Goal: Task Accomplishment & Management: Manage account settings

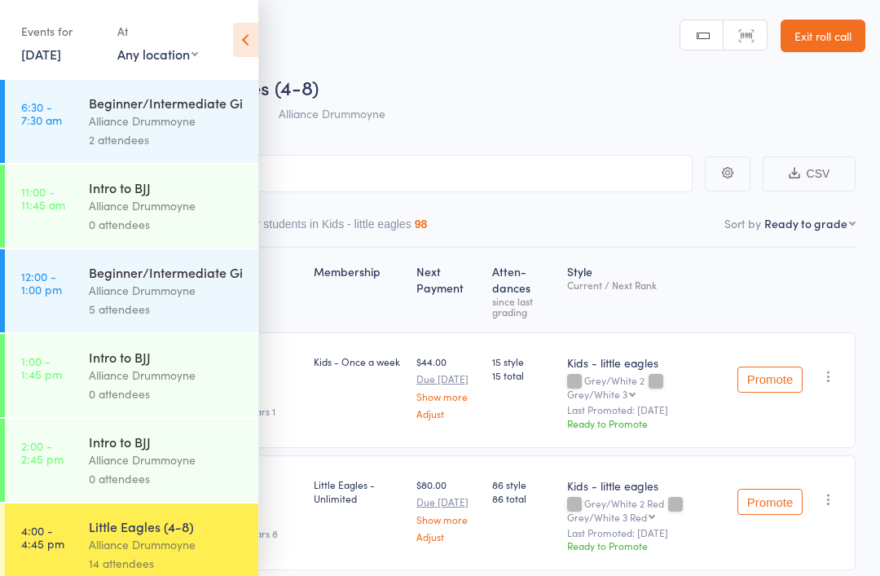
click at [246, 43] on icon at bounding box center [245, 40] width 25 height 34
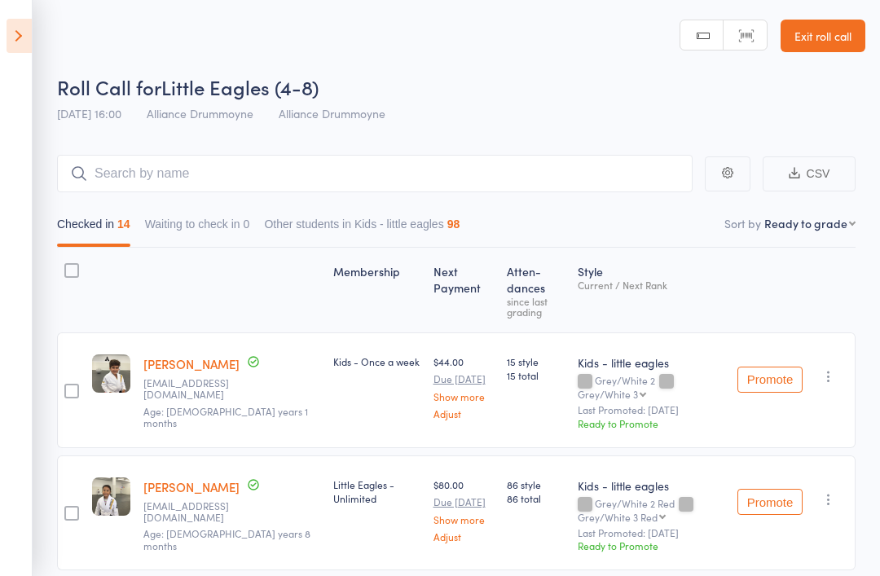
click at [818, 227] on select "First name Last name Birthday today? Behind on payments? Check in time Next pay…" at bounding box center [810, 223] width 91 height 16
click at [594, 85] on div "Roll Call for Little Eagles (4-8)" at bounding box center [461, 86] width 809 height 27
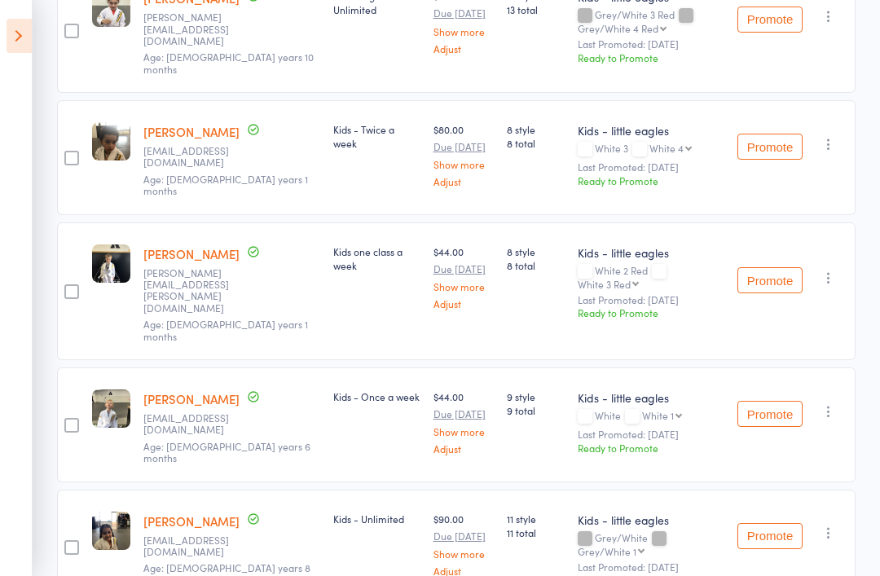
scroll to position [751, 0]
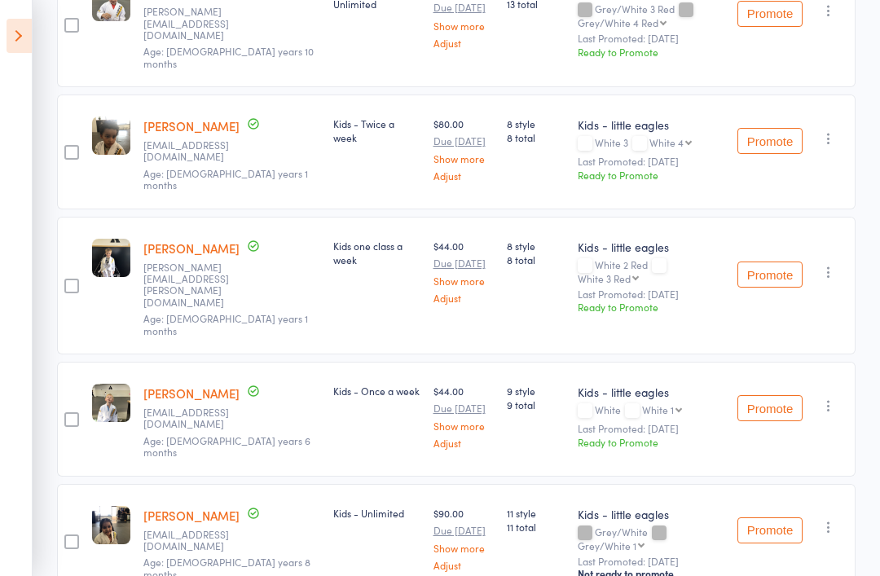
click at [833, 484] on div "Promote Undo check-in Promote Send message Add Note Add Task Add Flag Remove Ma…" at bounding box center [793, 541] width 125 height 115
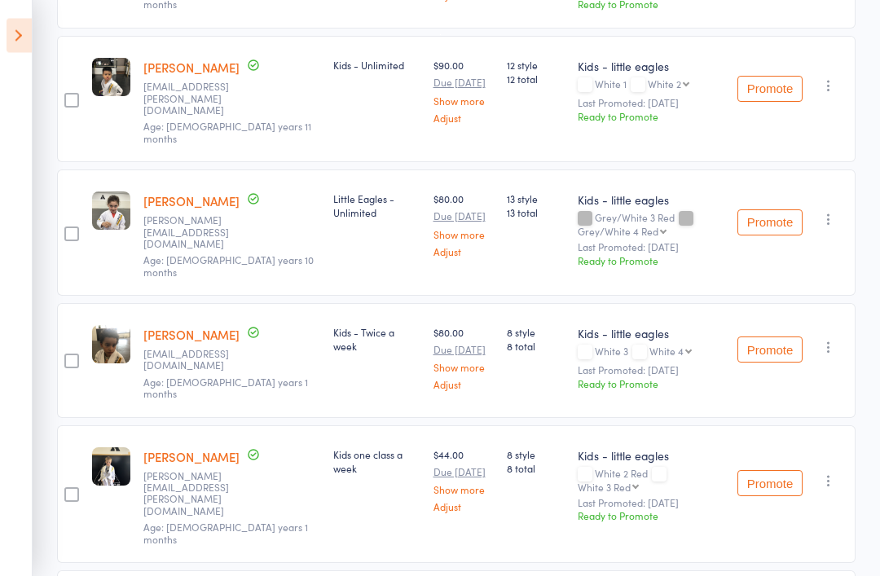
scroll to position [540, 0]
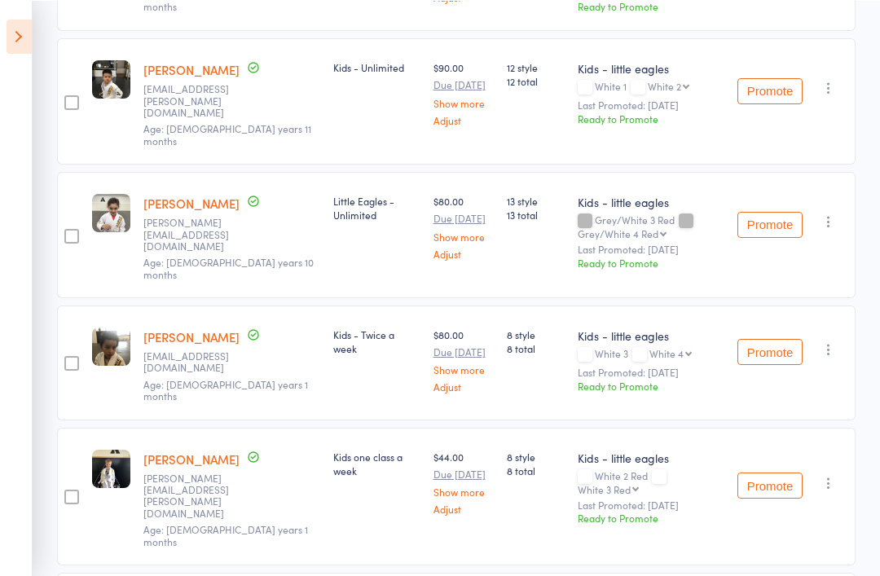
click at [770, 338] on button "Promote" at bounding box center [770, 351] width 65 height 26
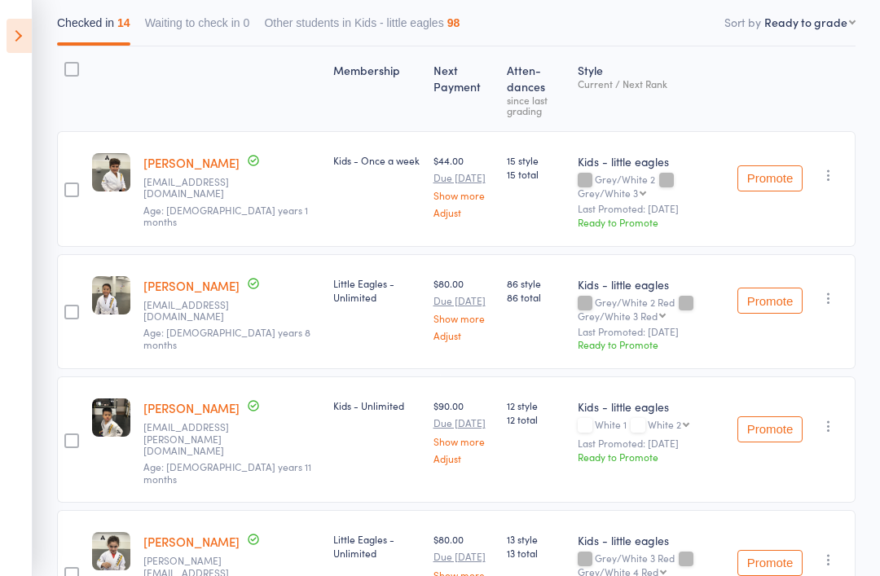
scroll to position [0, 0]
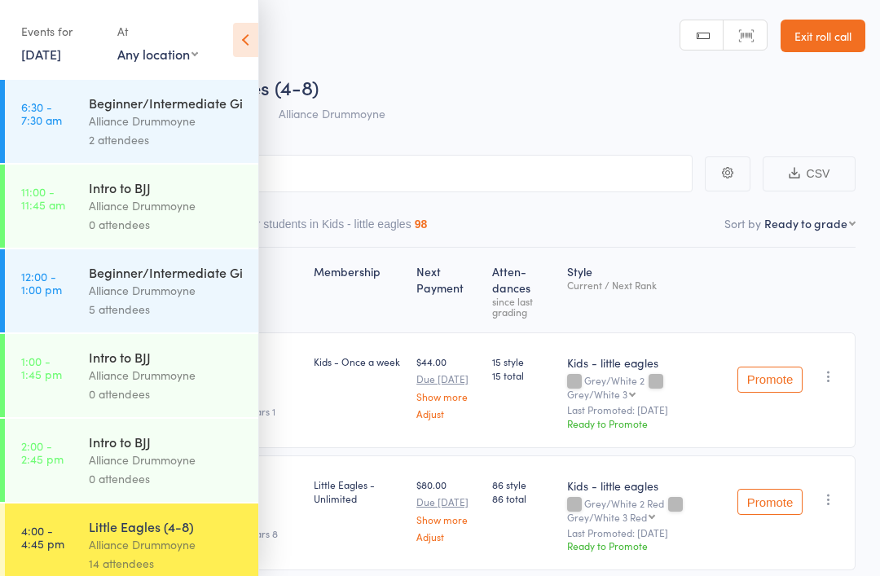
click at [248, 37] on icon at bounding box center [245, 40] width 25 height 34
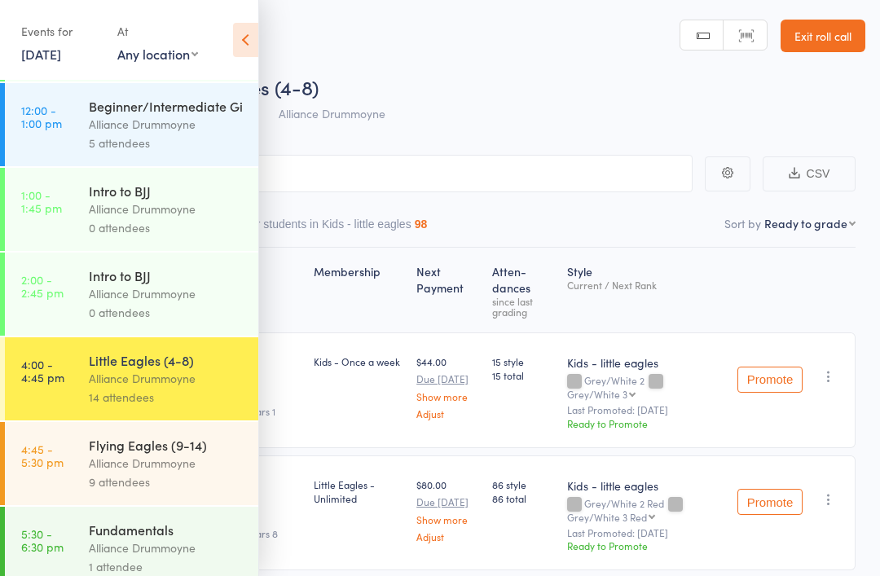
scroll to position [342, 0]
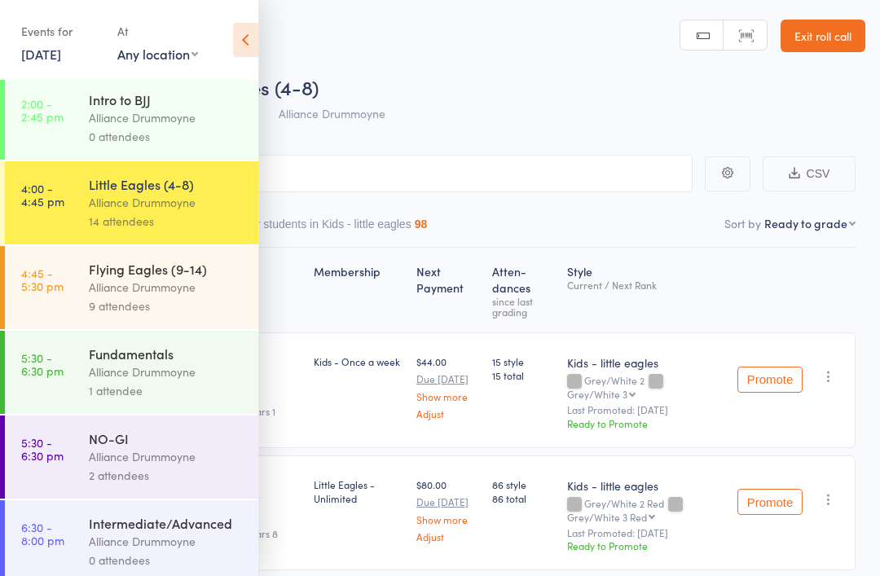
click at [190, 278] on div "Flying Eagles (9-14)" at bounding box center [167, 269] width 156 height 18
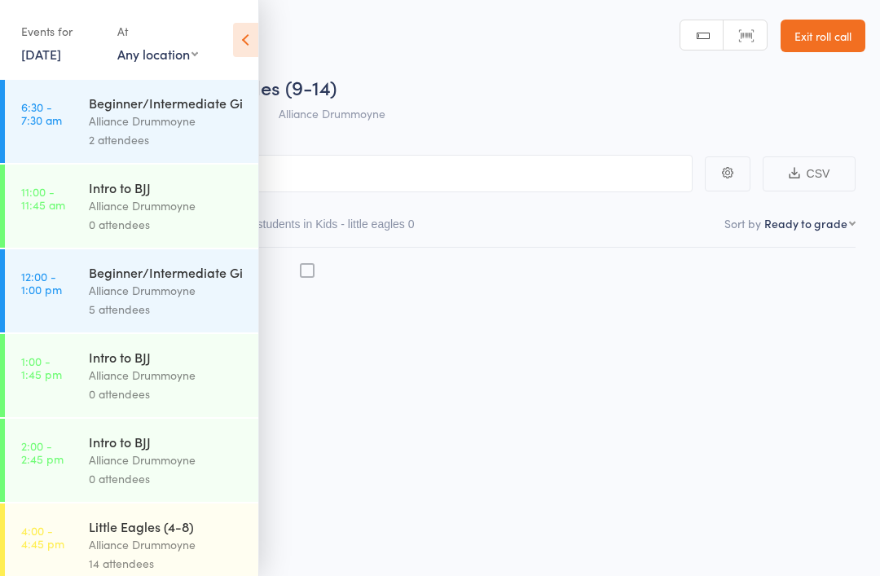
click at [250, 39] on icon at bounding box center [245, 40] width 25 height 34
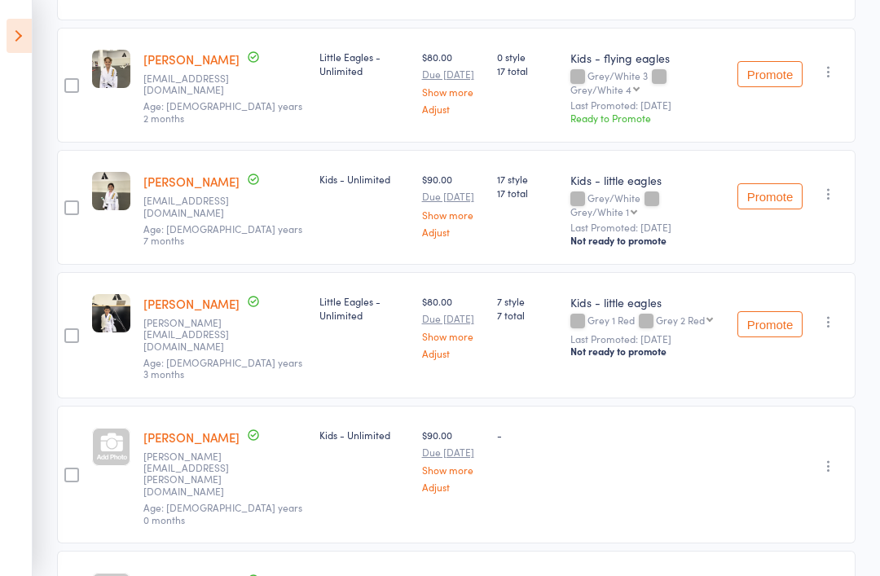
scroll to position [778, 0]
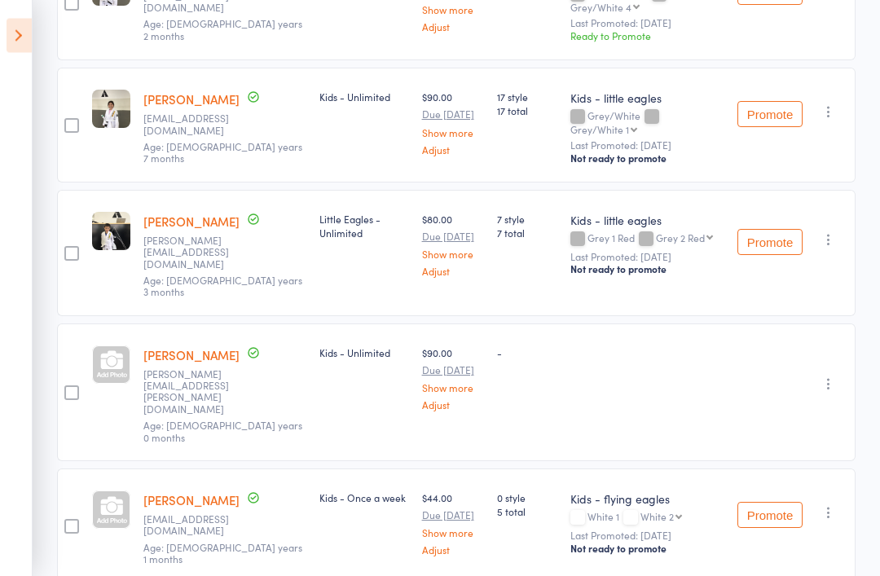
click at [219, 347] on link "[PERSON_NAME]" at bounding box center [191, 355] width 96 height 17
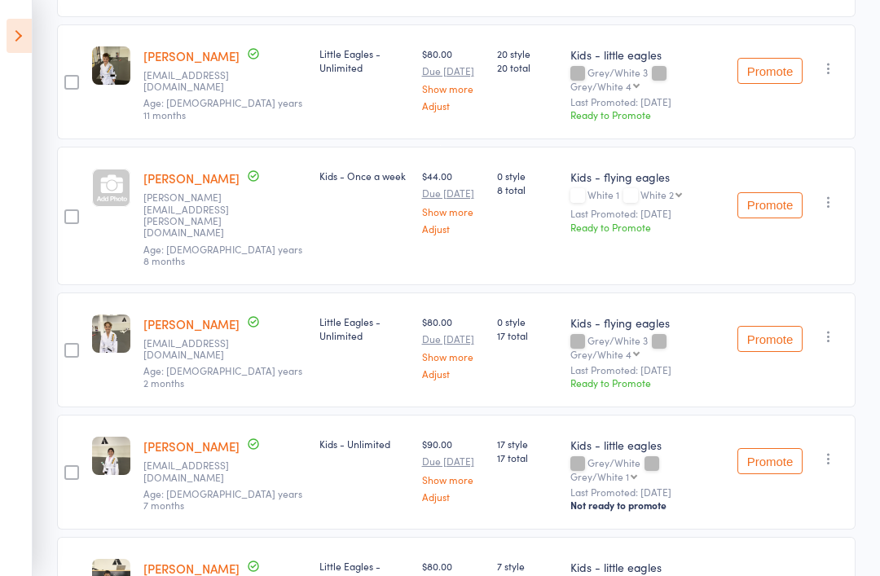
scroll to position [0, 0]
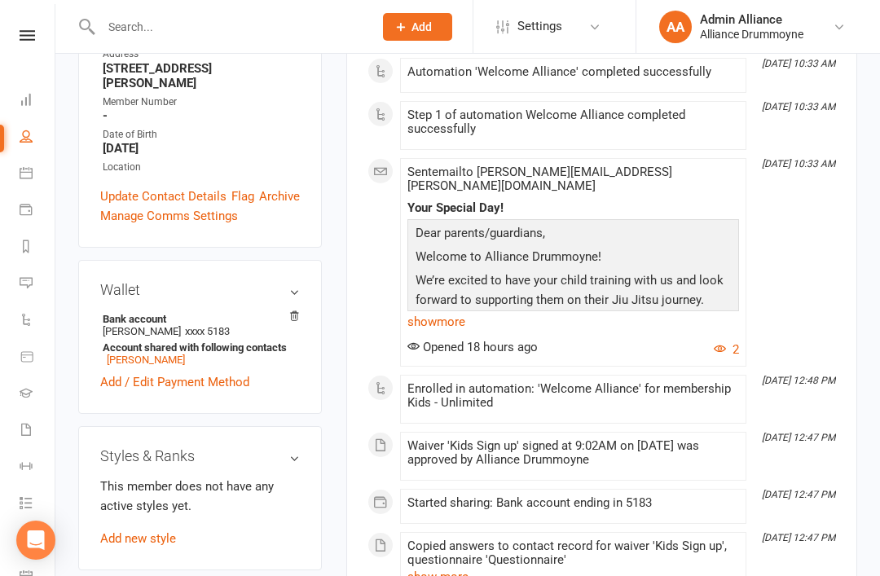
scroll to position [434, 0]
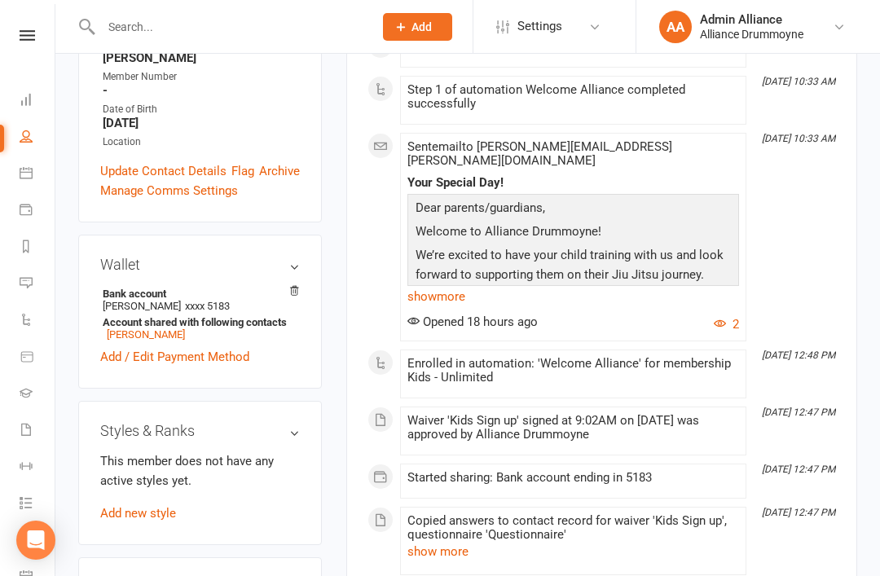
click at [172, 506] on link "Add new style" at bounding box center [138, 513] width 76 height 15
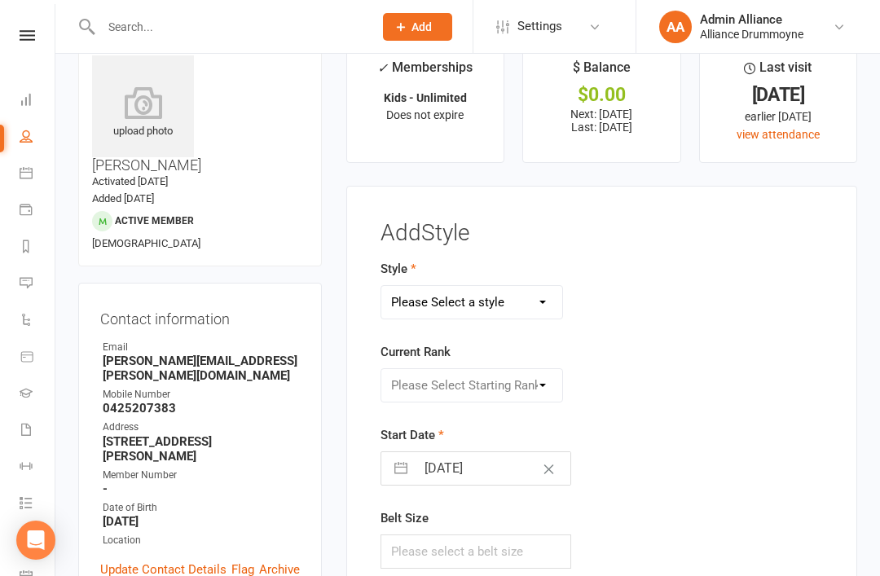
scroll to position [0, 0]
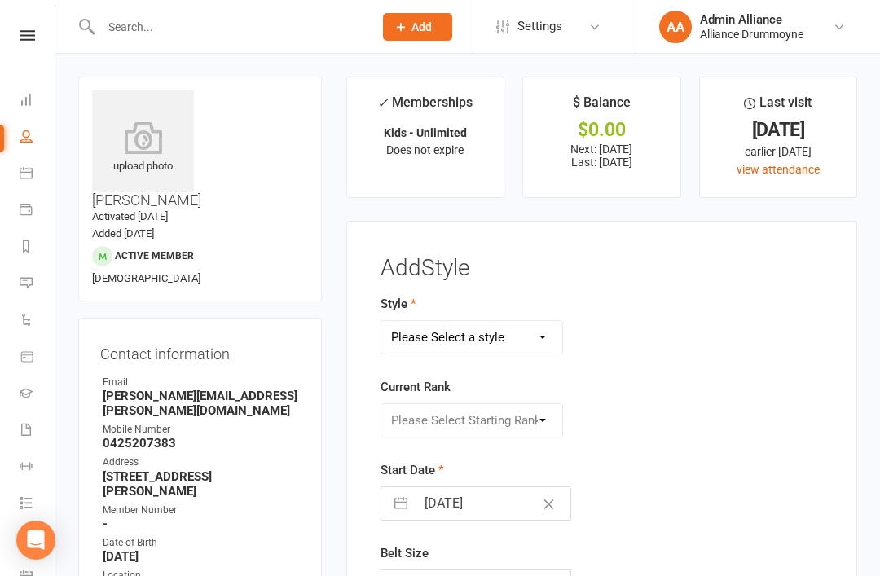
click at [531, 341] on select "Please Select a style Adults Kids - flying eagles Kids - little eagles" at bounding box center [472, 337] width 182 height 33
select select "2750"
click at [510, 424] on select "Please Select Starting Rank White White 1 White 2 White 3 White 4 White 1 Red W…" at bounding box center [472, 420] width 182 height 33
select select "28754"
click at [500, 513] on input "[DATE]" at bounding box center [494, 503] width 156 height 33
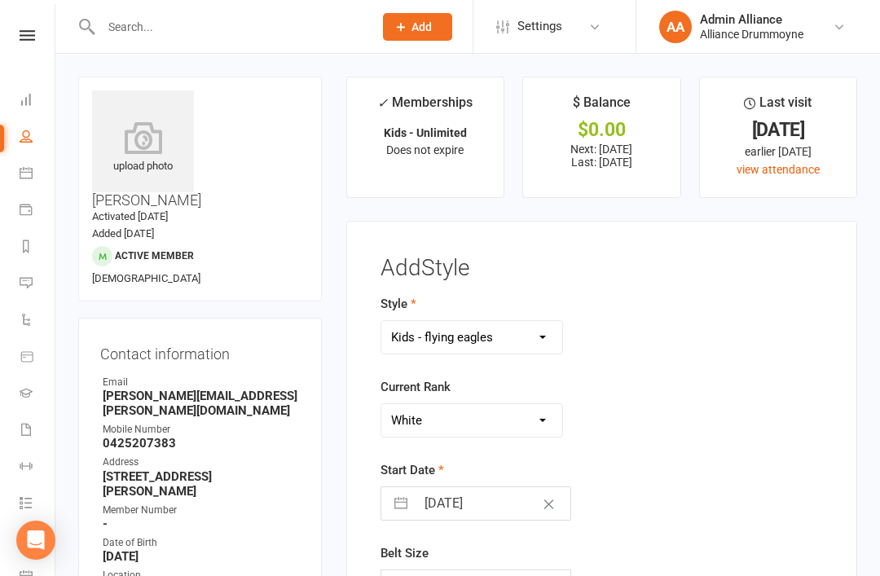
select select "6"
select select "2025"
select select "7"
select select "2025"
select select "8"
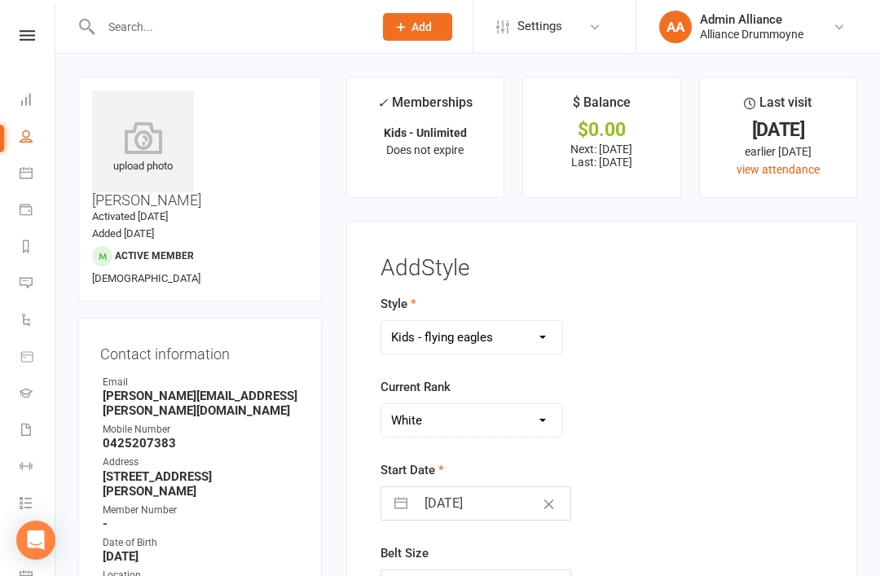
select select "2025"
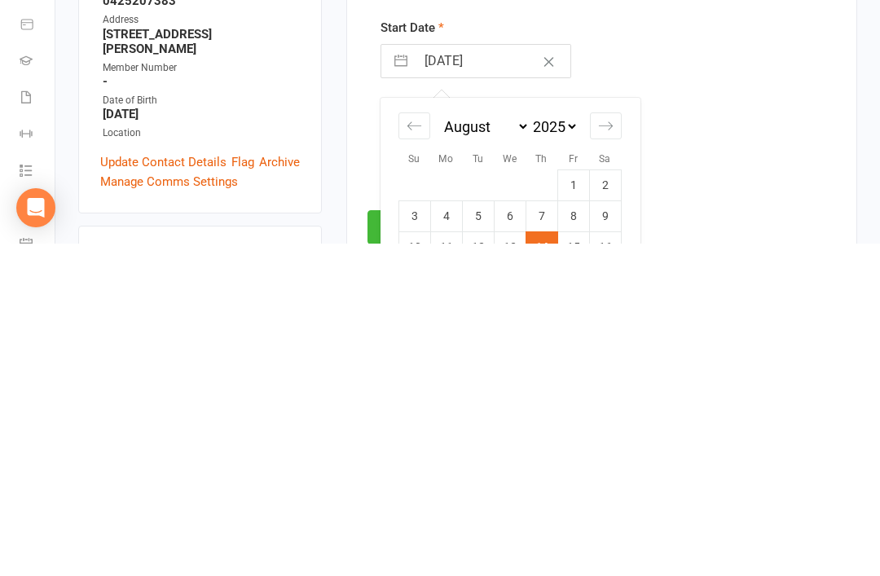
scroll to position [112, 0]
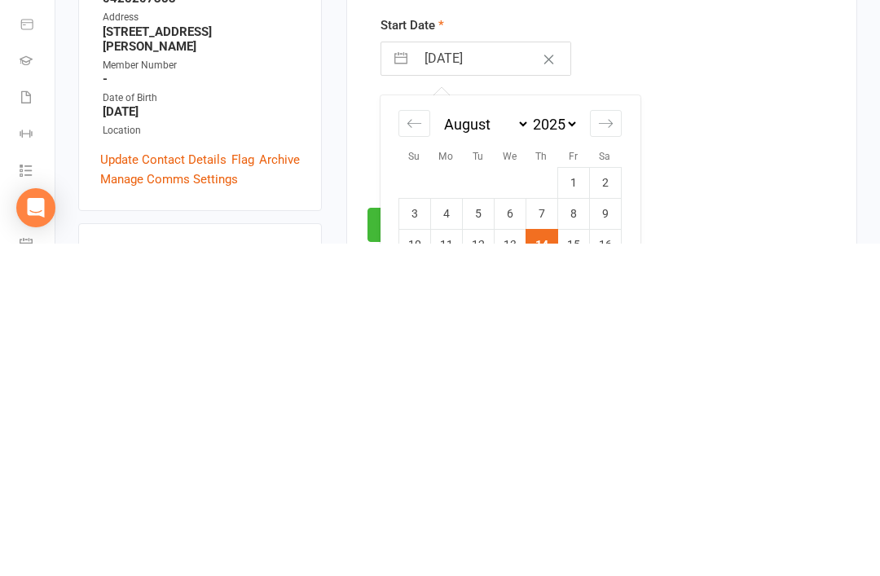
click at [579, 531] on td "8" at bounding box center [573, 546] width 32 height 31
type input "[DATE]"
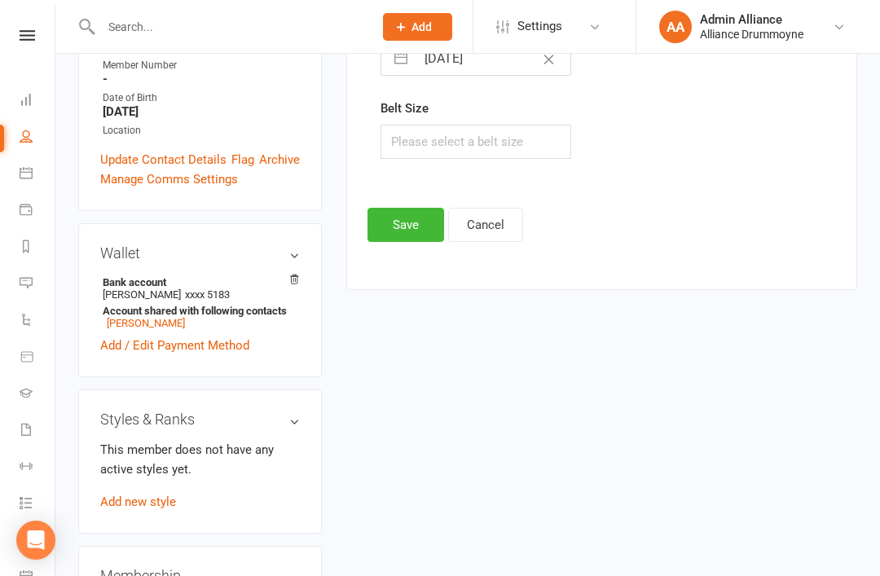
click at [412, 218] on button "Save" at bounding box center [406, 225] width 77 height 34
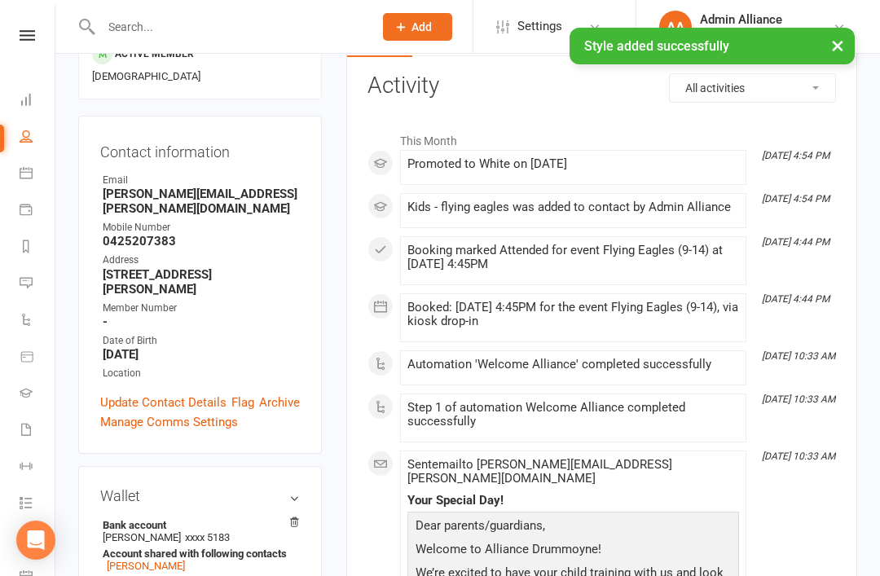
scroll to position [0, 0]
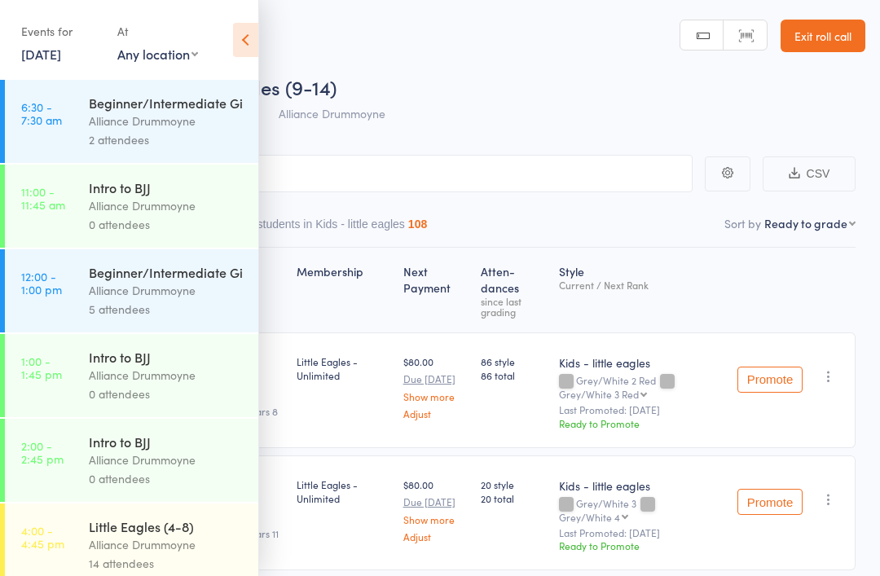
click at [245, 30] on icon at bounding box center [245, 40] width 25 height 34
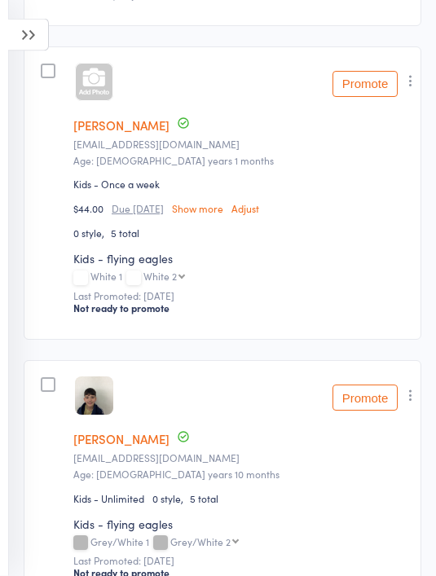
scroll to position [2554, 0]
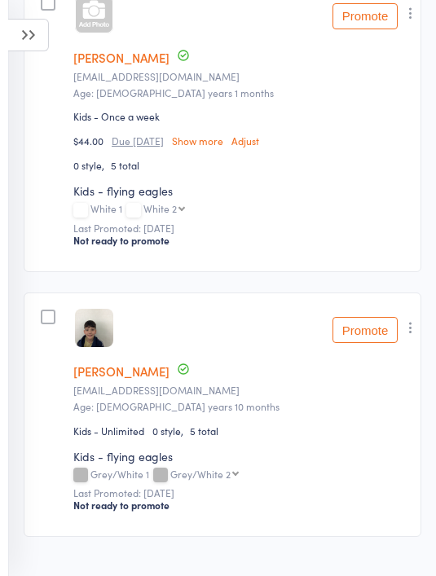
click at [48, 45] on icon at bounding box center [28, 35] width 41 height 33
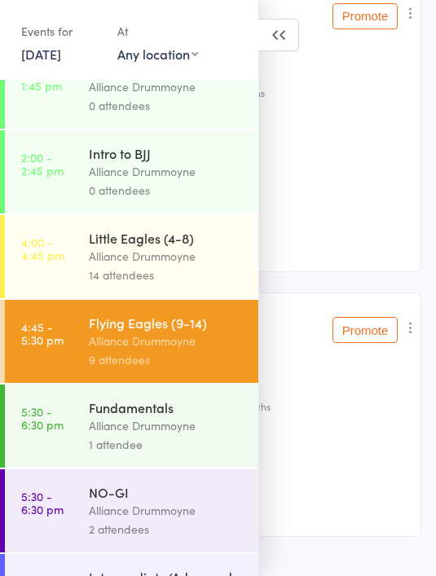
scroll to position [293, 0]
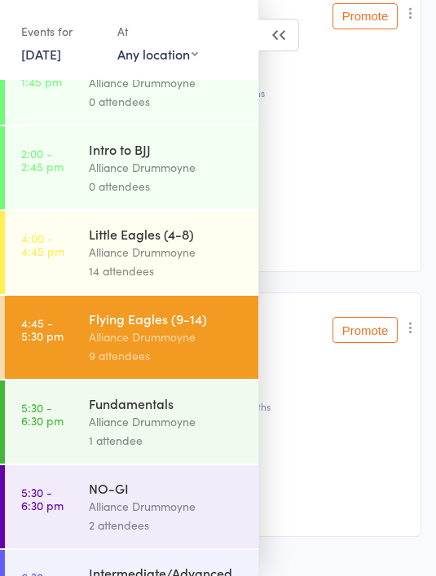
click at [172, 412] on div "Fundamentals" at bounding box center [167, 403] width 156 height 18
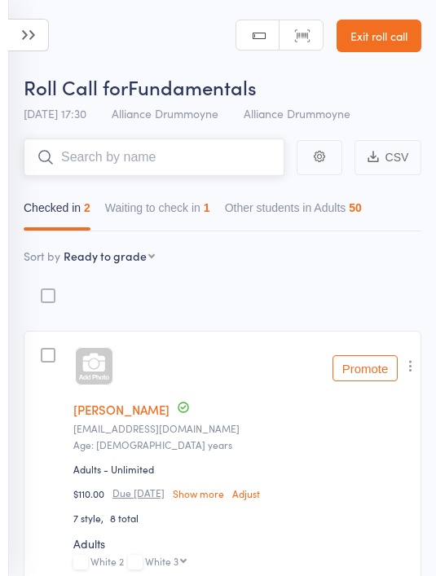
click at [204, 205] on button "Waiting to check in 1" at bounding box center [157, 211] width 105 height 37
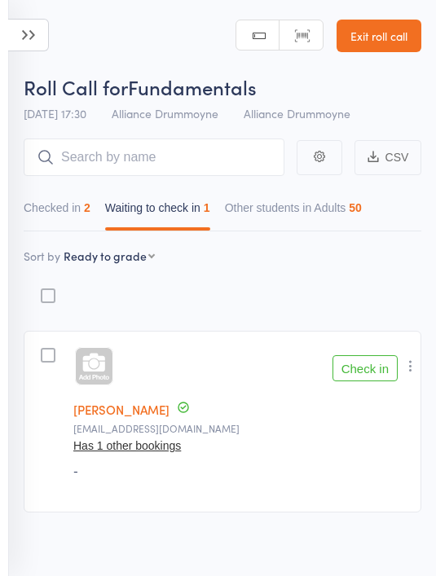
click at [48, 22] on icon at bounding box center [28, 35] width 41 height 33
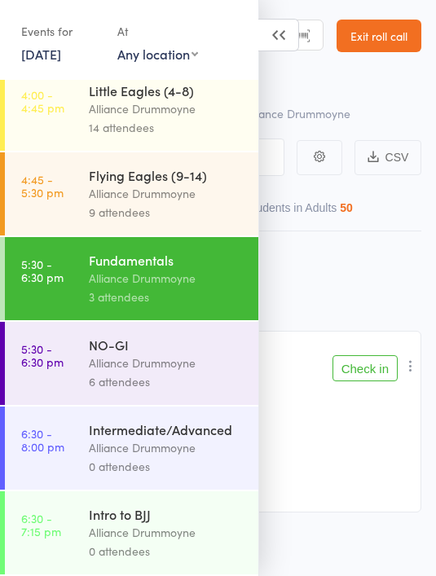
scroll to position [454, 0]
click at [183, 346] on div "NO-GI" at bounding box center [167, 345] width 156 height 18
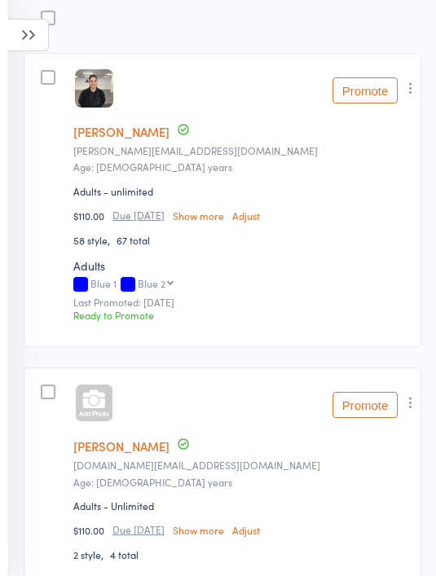
scroll to position [238, 0]
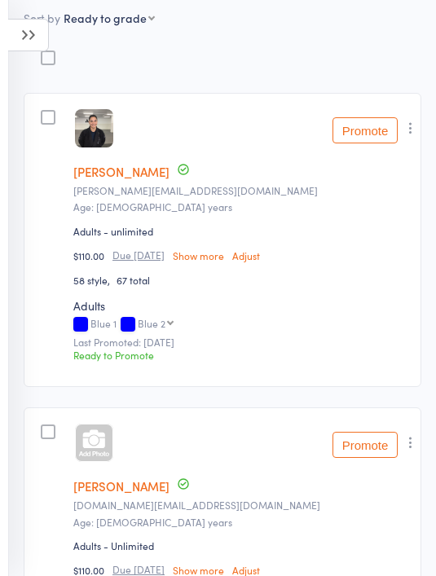
click at [38, 45] on icon at bounding box center [28, 35] width 41 height 33
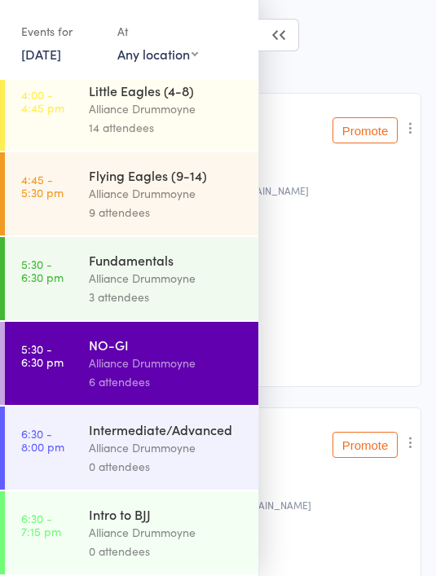
scroll to position [454, 0]
click at [178, 258] on div "Fundamentals" at bounding box center [167, 260] width 156 height 18
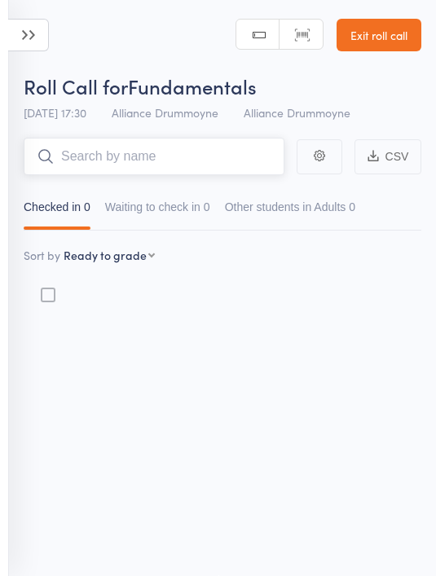
scroll to position [11, 0]
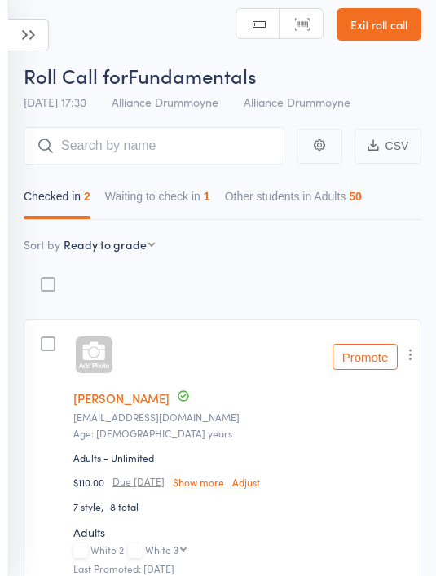
click at [33, 44] on icon at bounding box center [28, 35] width 41 height 33
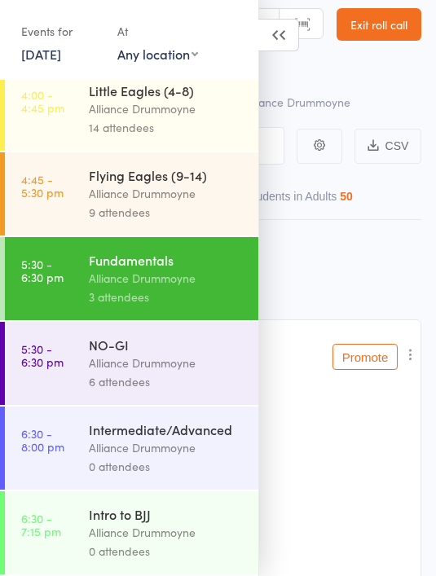
scroll to position [454, 0]
click at [187, 441] on div "Alliance Drummoyne" at bounding box center [167, 447] width 156 height 19
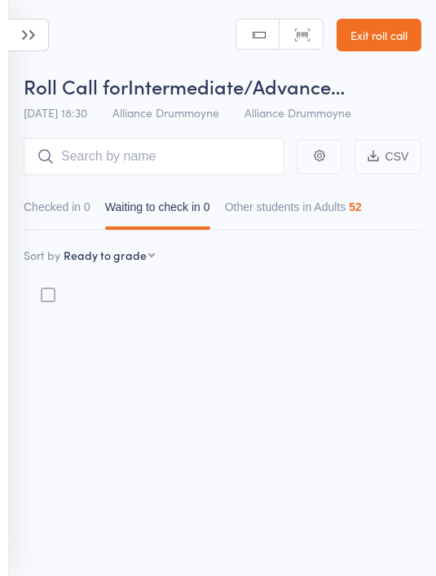
click at [37, 24] on icon at bounding box center [28, 35] width 41 height 33
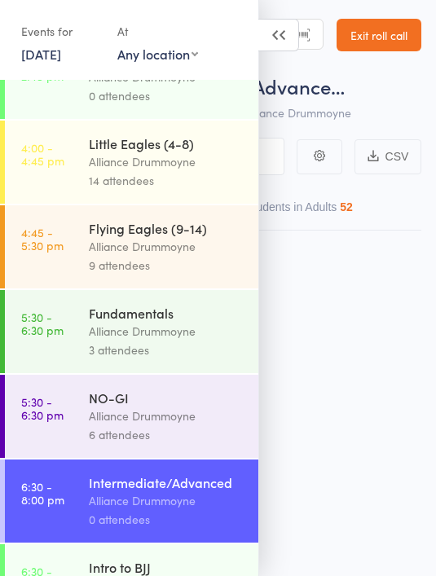
scroll to position [412, 0]
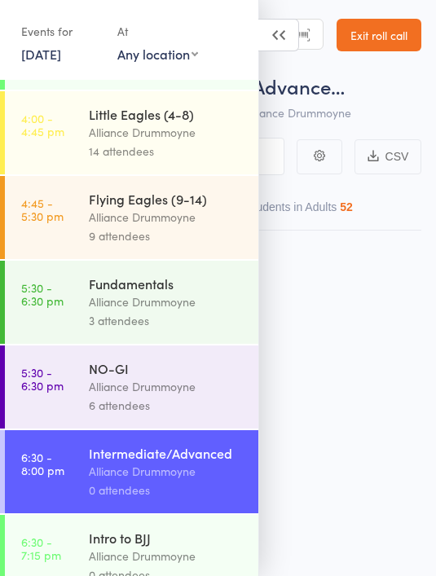
click at [195, 377] on div "NO-GI" at bounding box center [167, 368] width 156 height 18
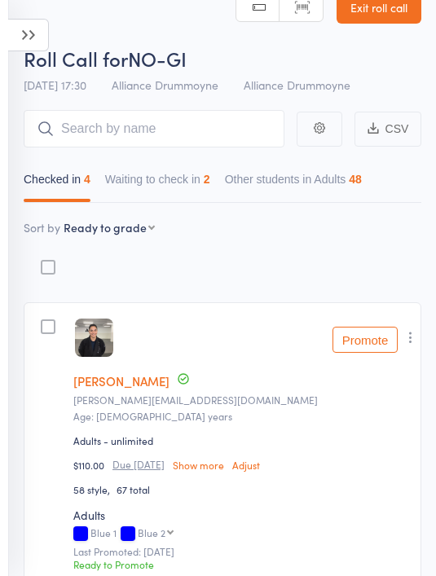
scroll to position [7, 0]
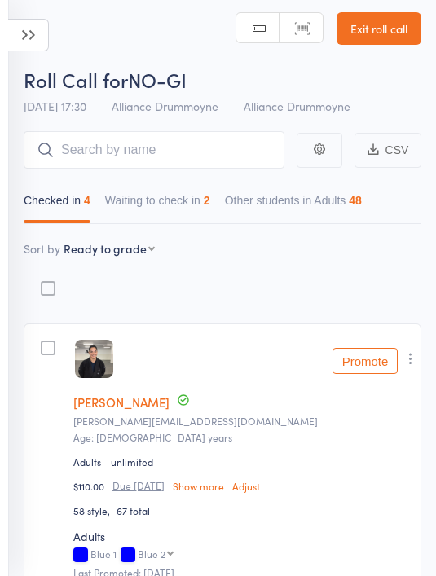
click at [168, 188] on button "Waiting to check in 2" at bounding box center [157, 204] width 105 height 37
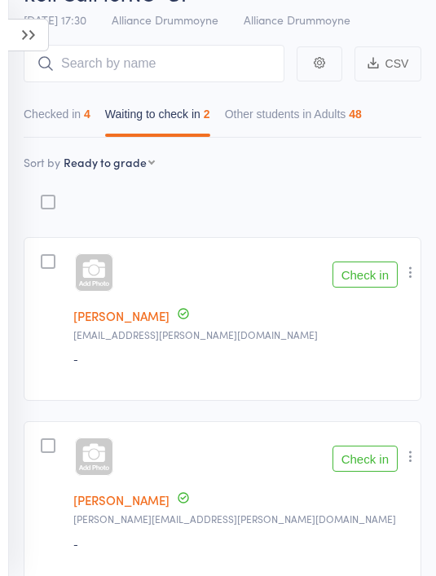
scroll to position [0, 0]
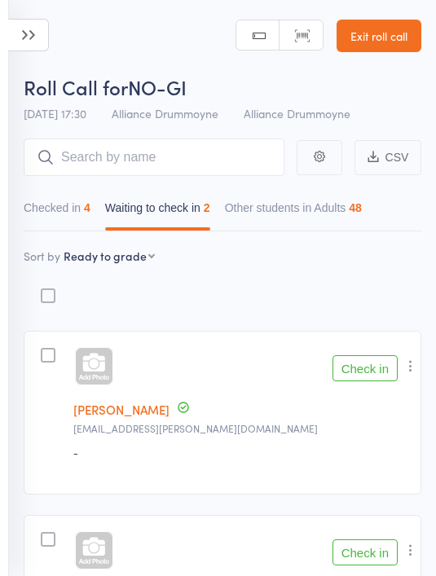
click at [368, 373] on button "Check in" at bounding box center [365, 368] width 65 height 26
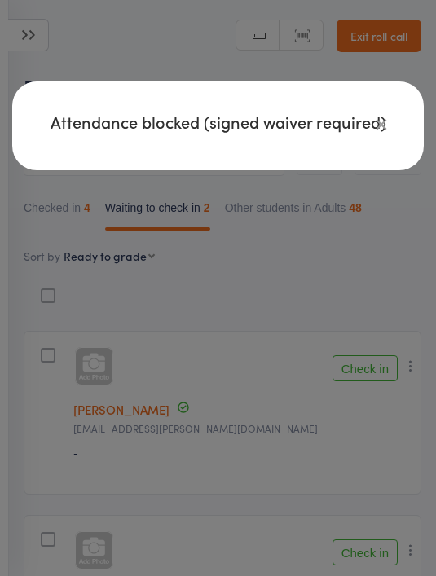
click at [388, 266] on div "Attendance blocked (signed waiver required)" at bounding box center [218, 288] width 436 height 576
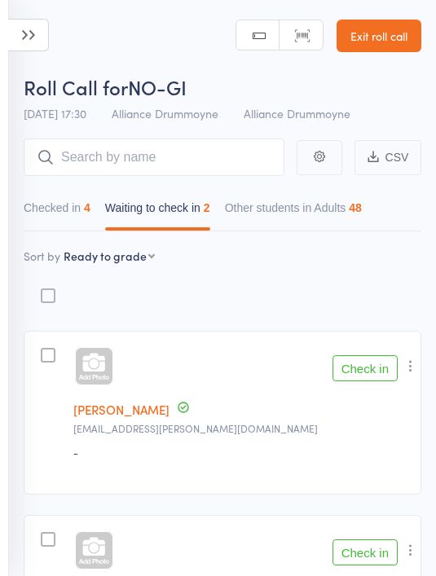
click at [378, 319] on div "Next Payment Atten­dances since last grading Style Current / Next Rank [PERSON_…" at bounding box center [223, 455] width 398 height 448
click at [80, 202] on button "Checked in 4" at bounding box center [57, 211] width 67 height 37
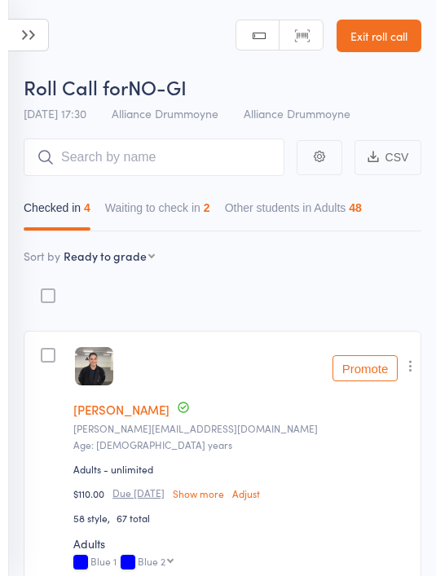
click at [29, 33] on icon at bounding box center [28, 35] width 41 height 33
